Goal: Information Seeking & Learning: Compare options

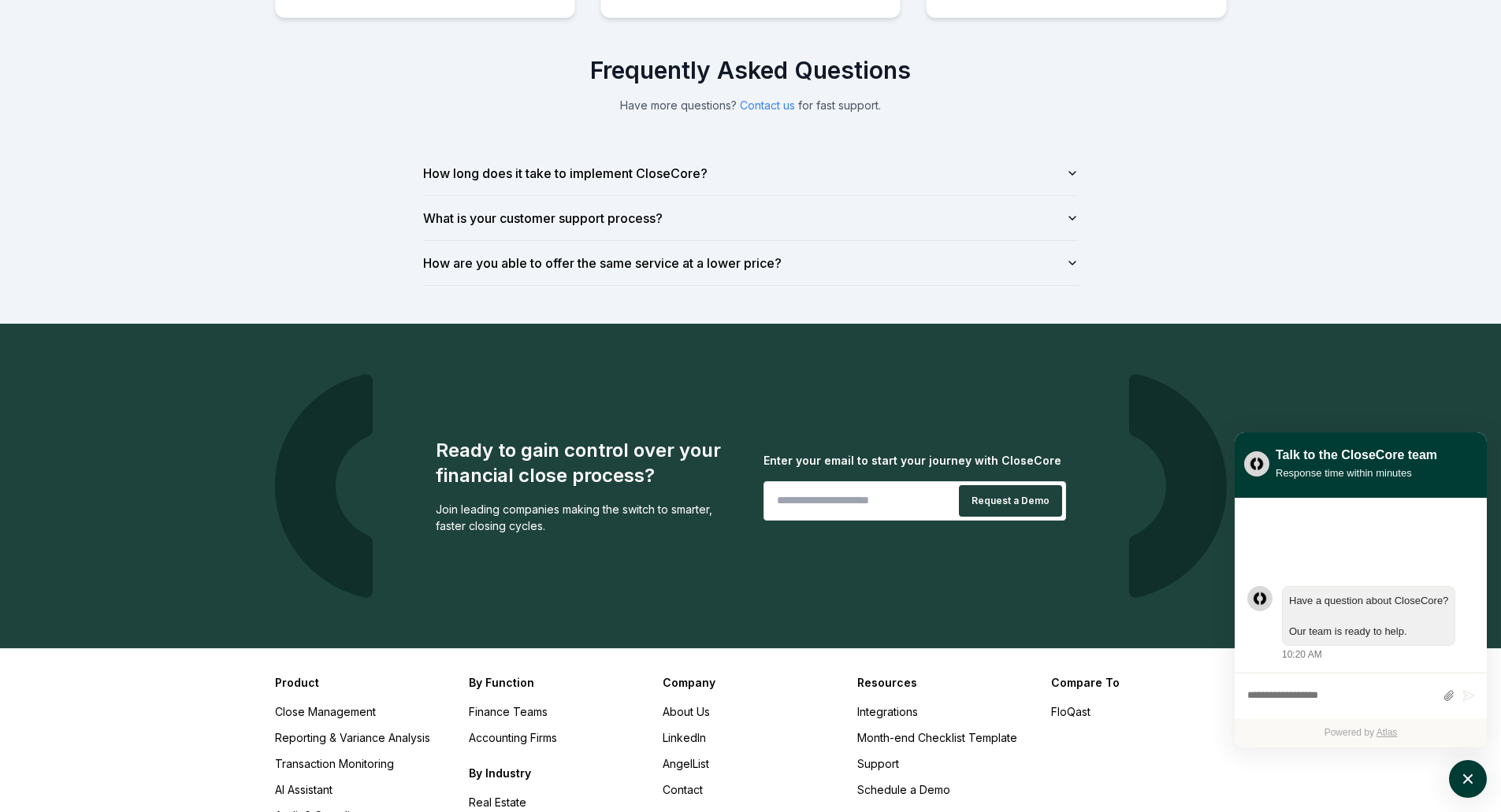
scroll to position [1171, 0]
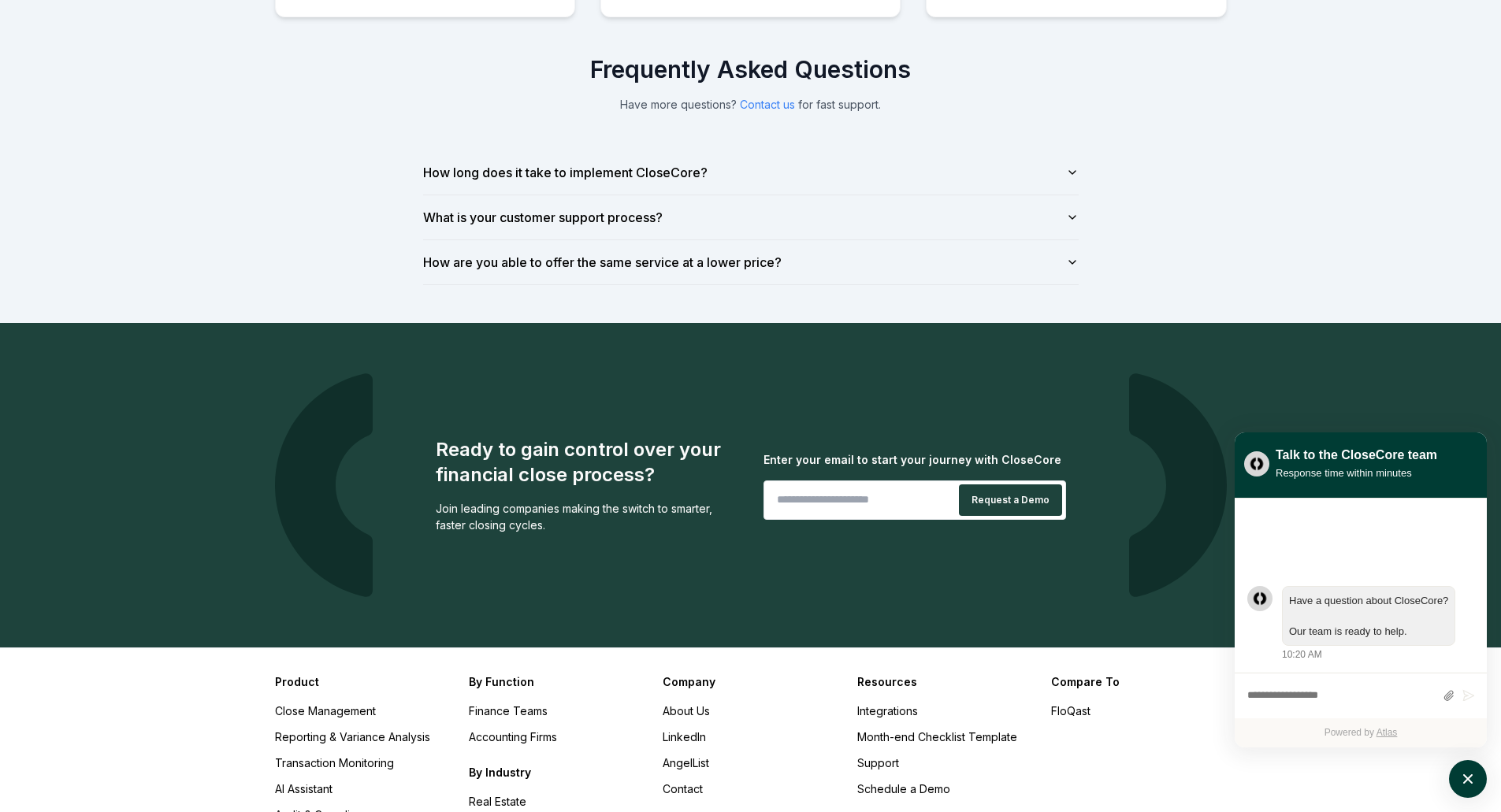
click at [1079, 264] on div "Frequently Asked Questions Have more questions? Contact us for fast support. Ho…" at bounding box center [751, 171] width 706 height 230
click at [1067, 257] on icon "button" at bounding box center [1072, 262] width 12 height 12
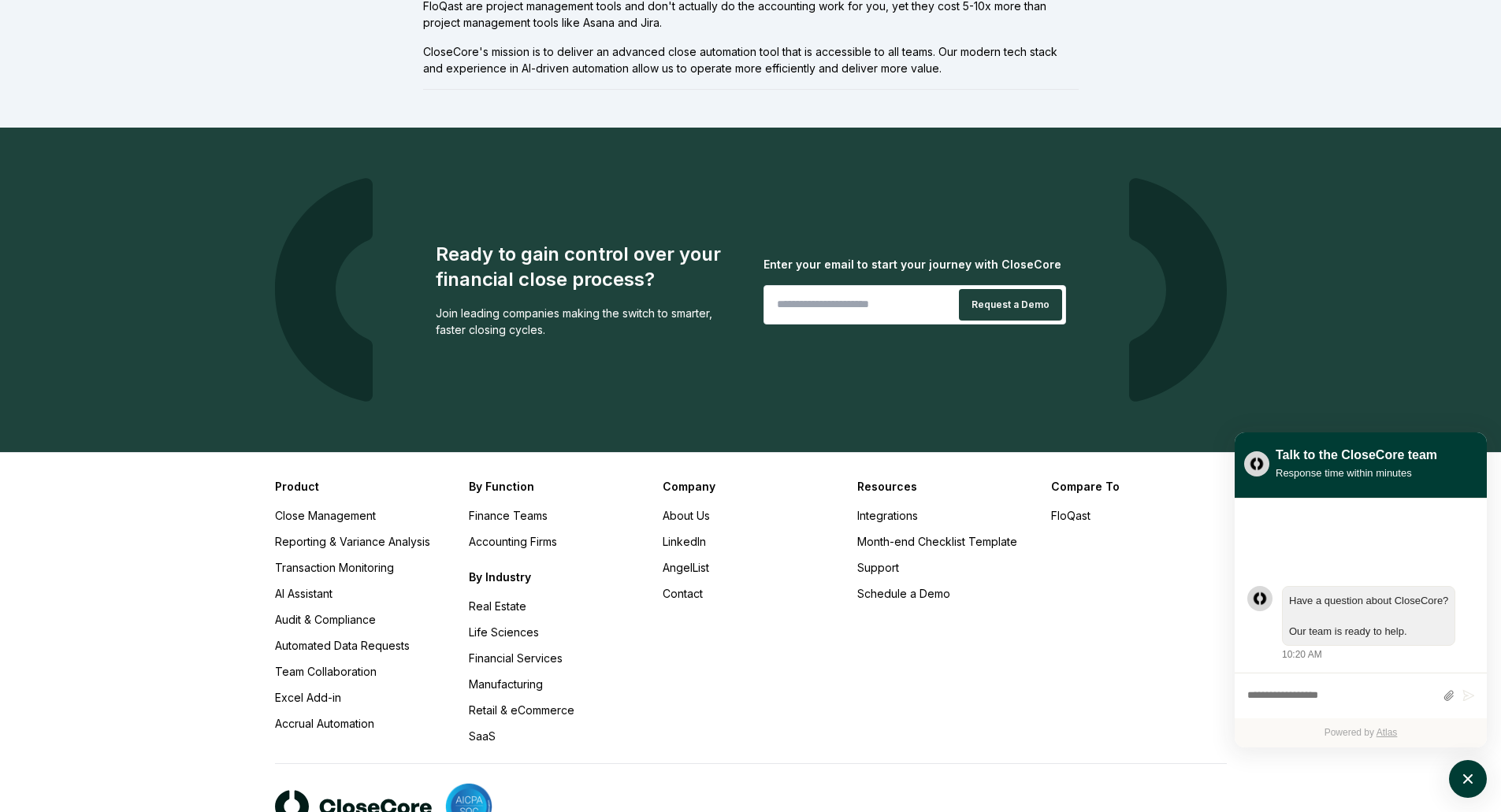
scroll to position [1554, 0]
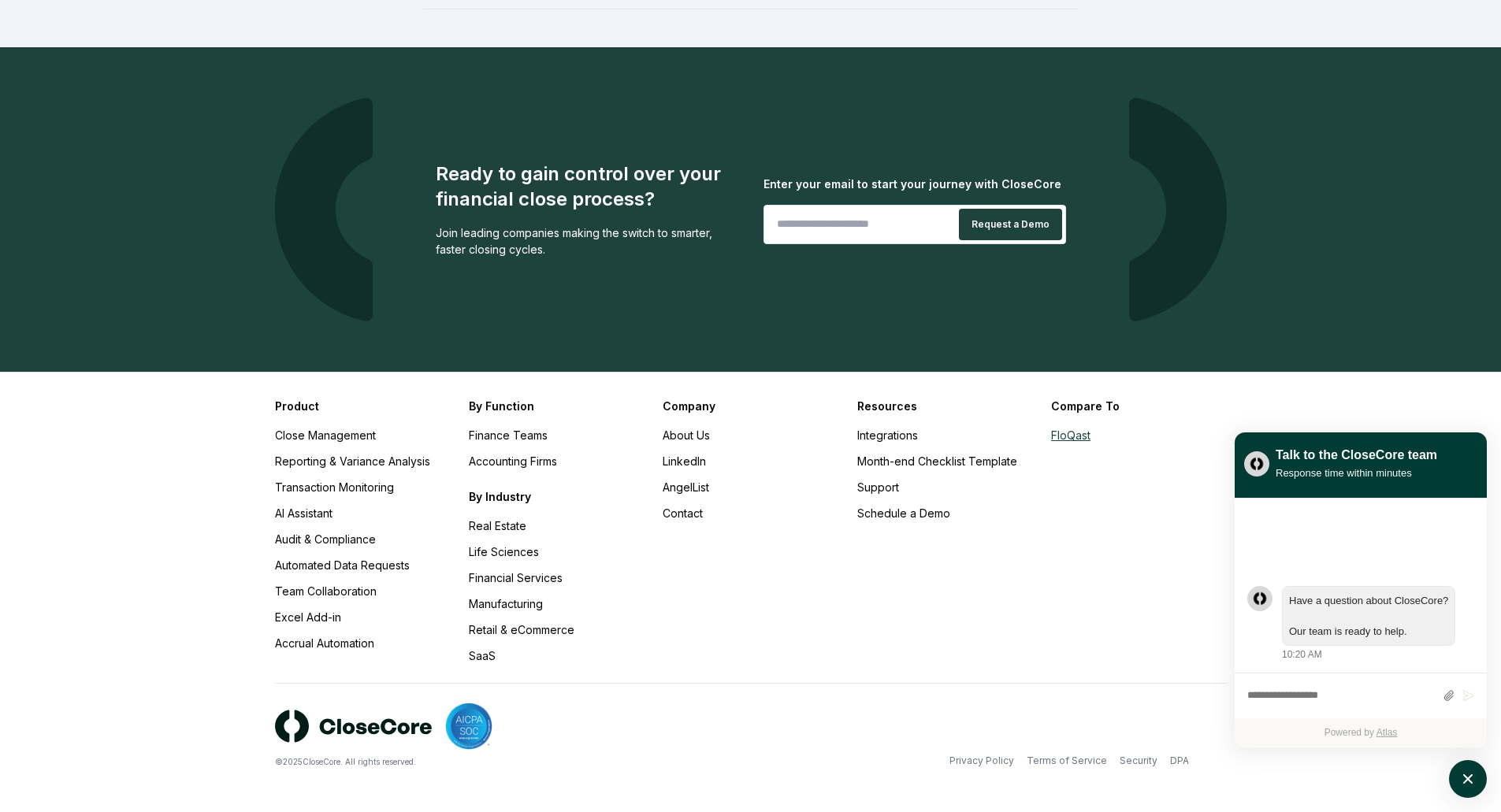
click at [1075, 436] on link "FloQast" at bounding box center [1071, 435] width 40 height 13
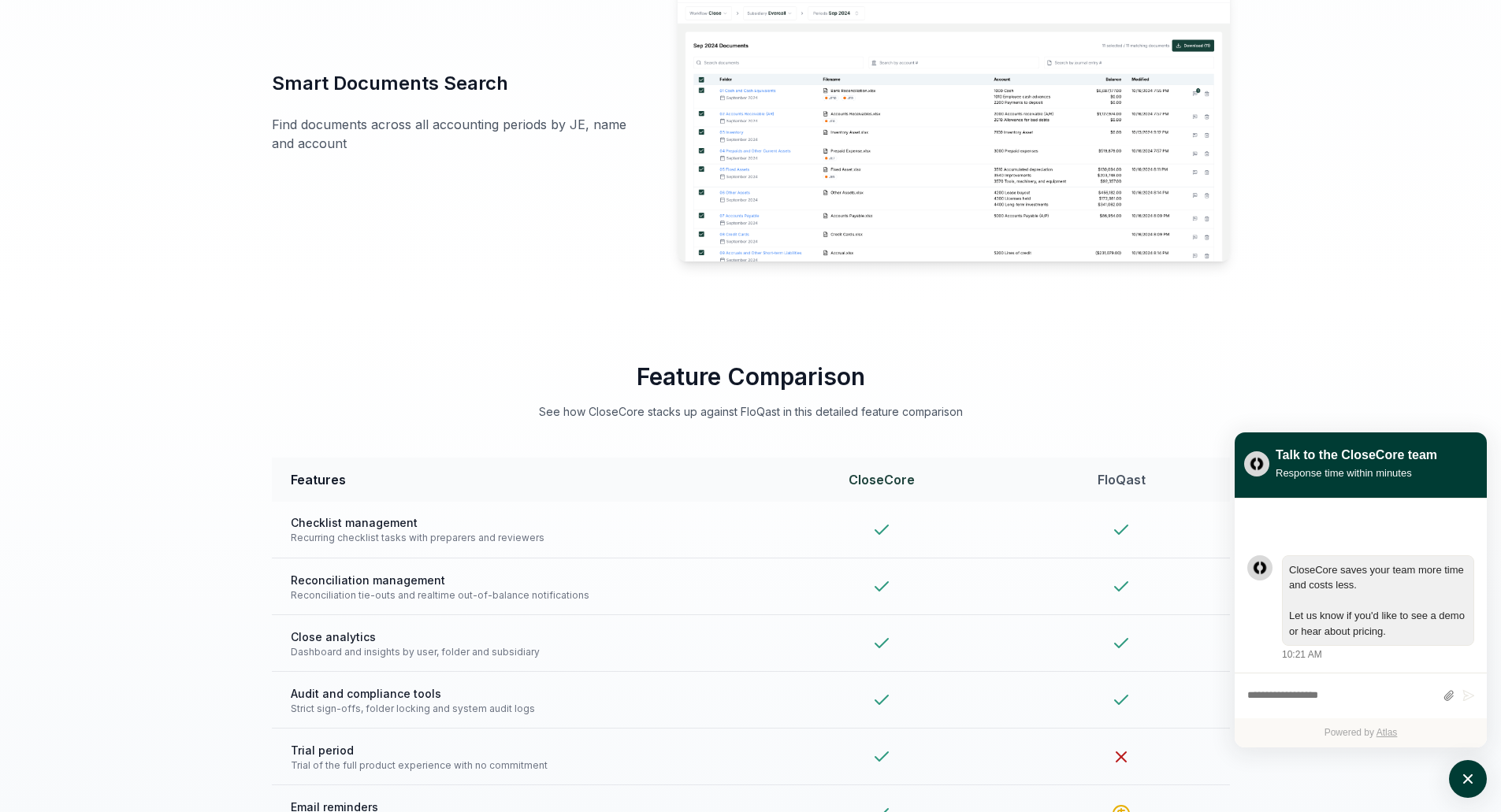
scroll to position [2941, 0]
